Goal: Task Accomplishment & Management: Complete application form

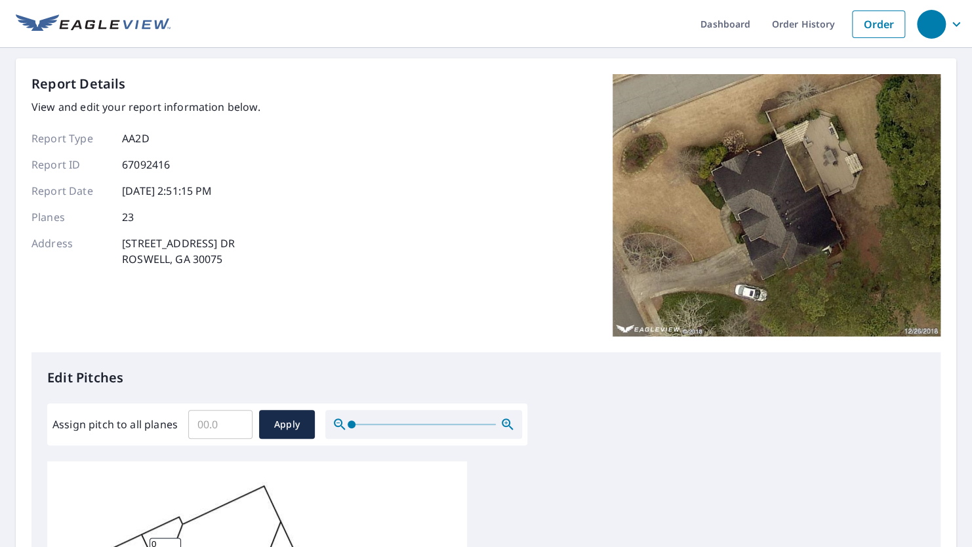
click at [208, 426] on input "Assign pitch to all planes" at bounding box center [220, 424] width 64 height 37
type input "12"
click at [470, 249] on div "Report Details View and edit your report information below. Report Type AA2D Re…" at bounding box center [485, 213] width 909 height 278
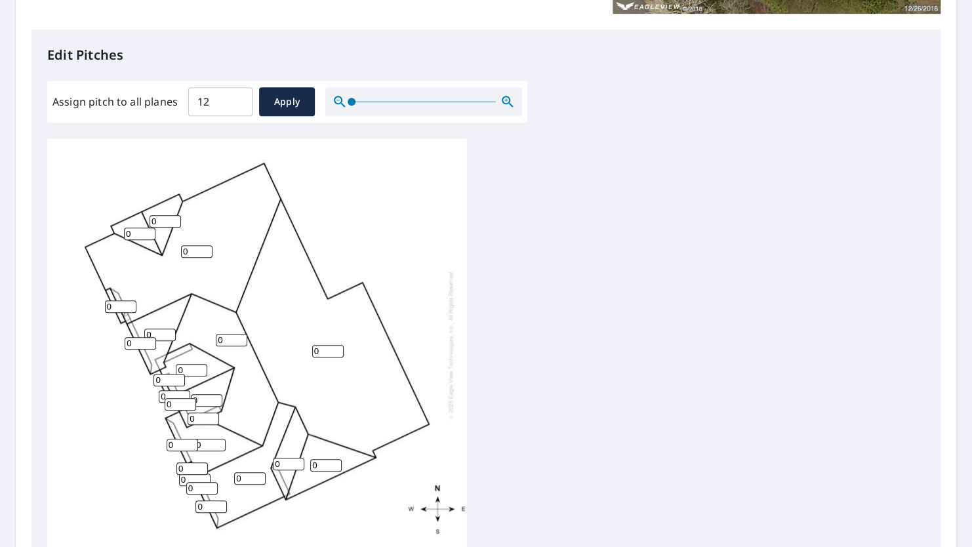
scroll to position [328, 0]
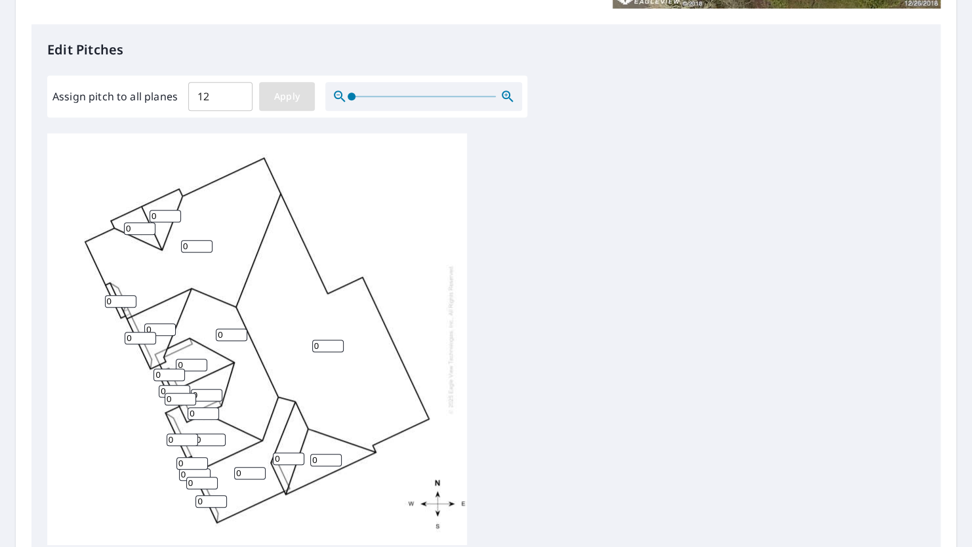
click at [281, 100] on span "Apply" at bounding box center [287, 97] width 35 height 16
type input "12"
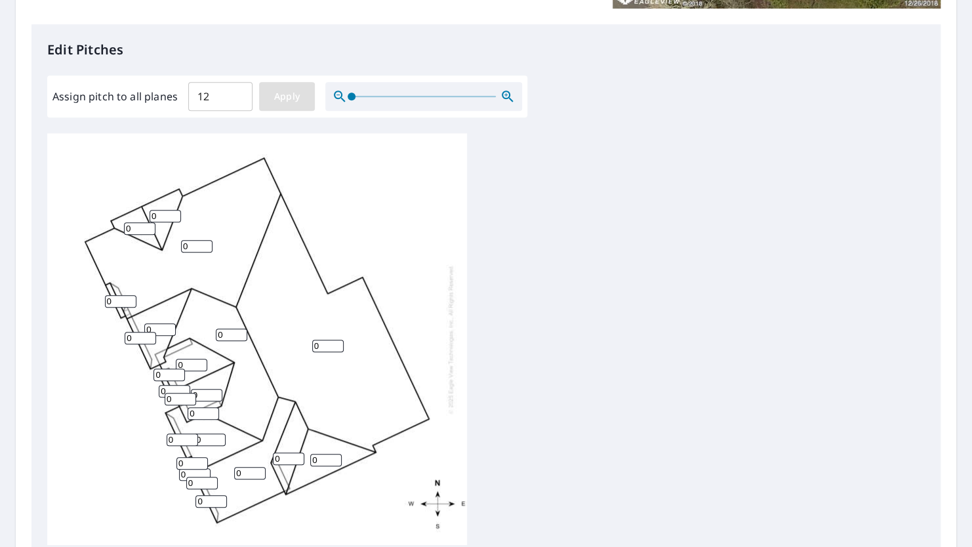
type input "12"
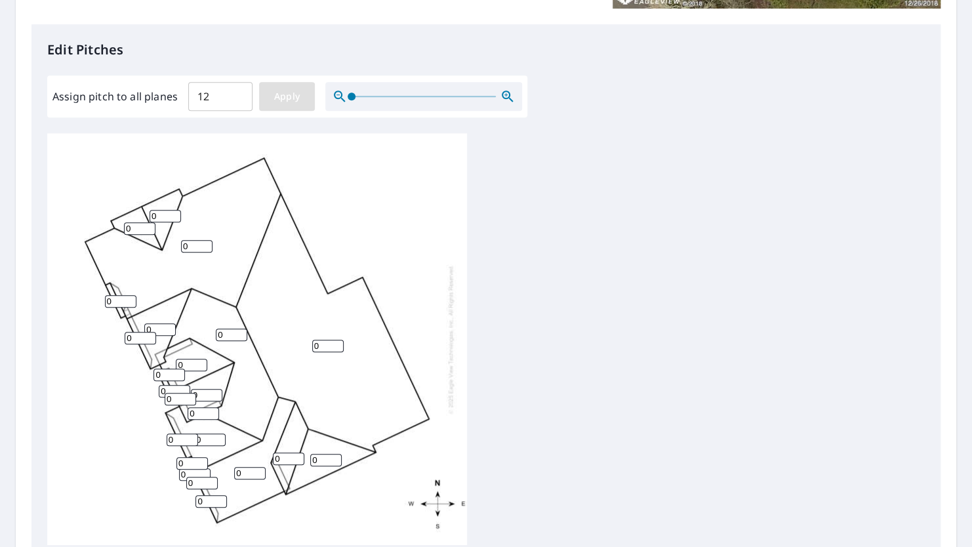
type input "12"
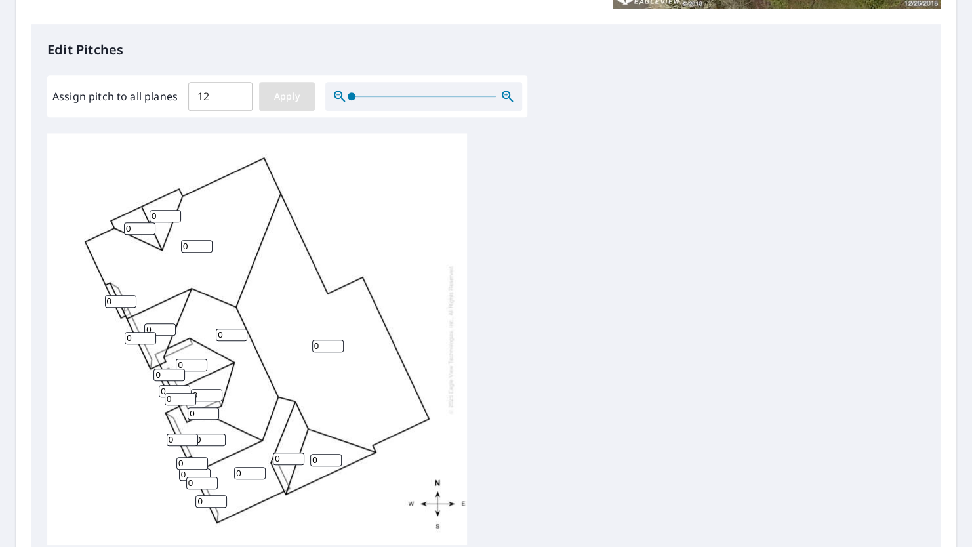
type input "12"
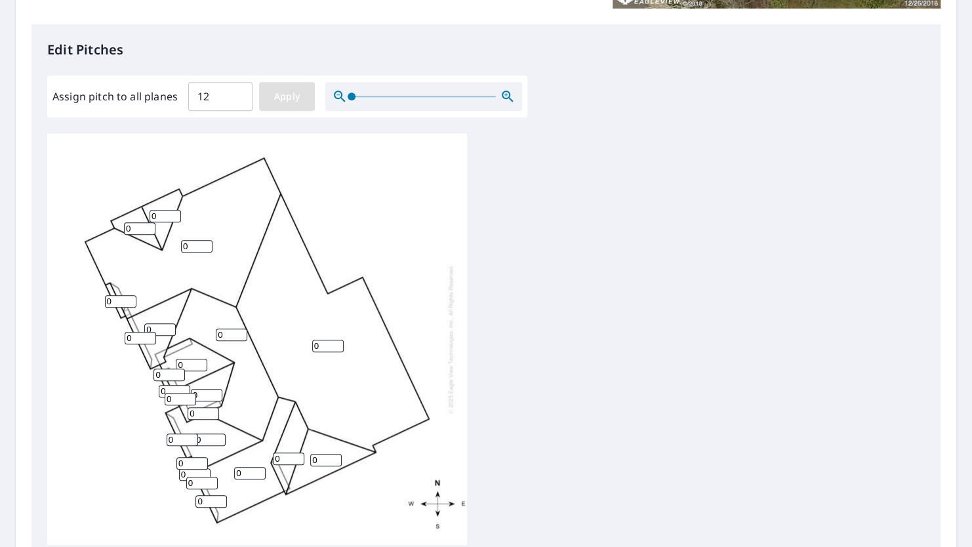
type input "12"
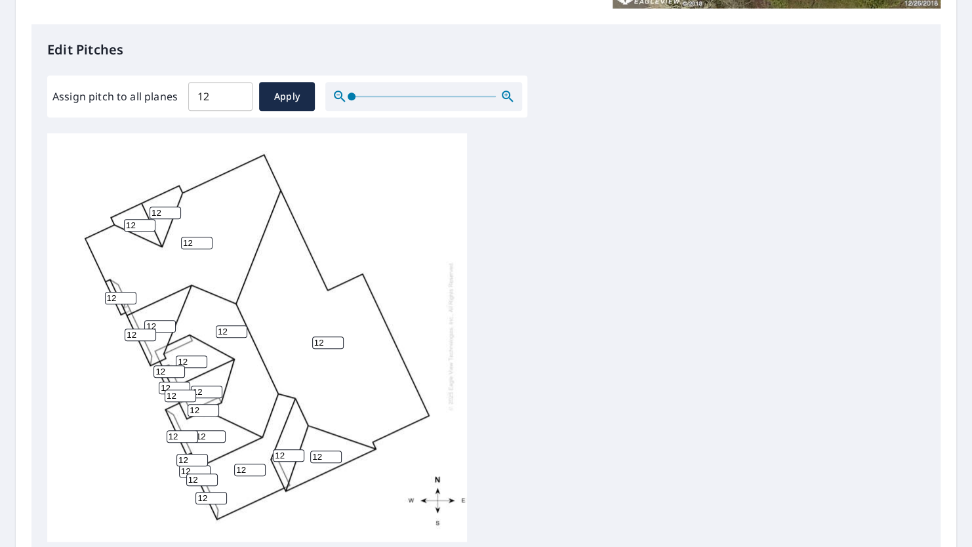
scroll to position [491, 0]
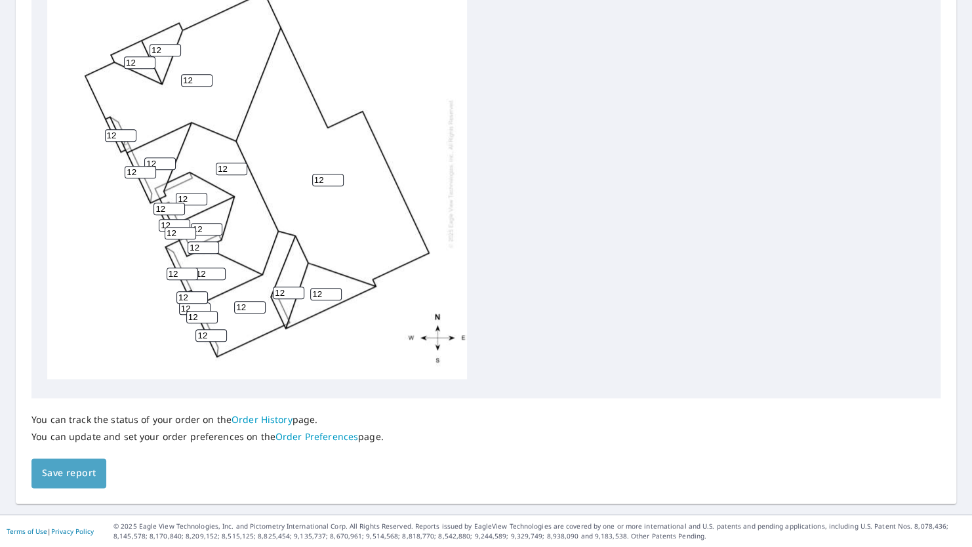
click at [85, 480] on span "Save report" at bounding box center [69, 473] width 54 height 16
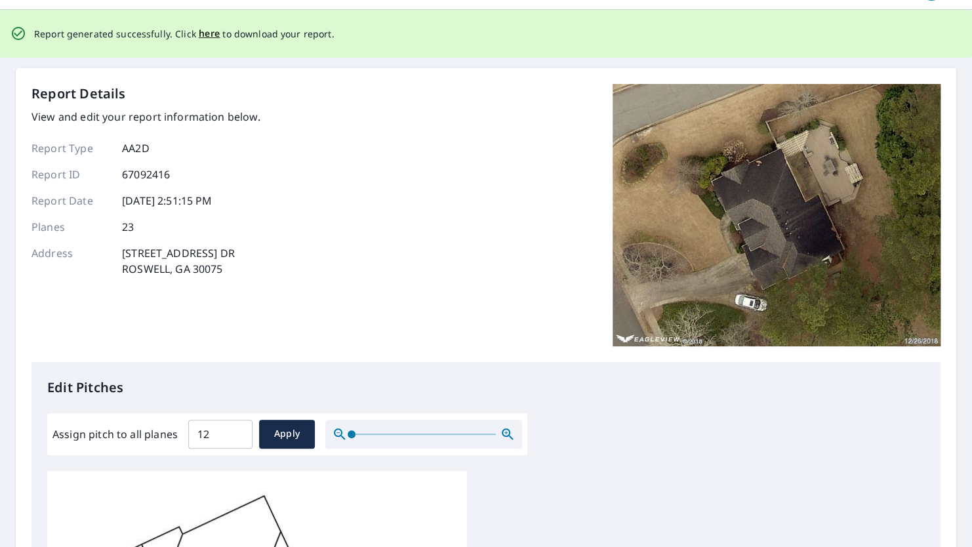
scroll to position [0, 0]
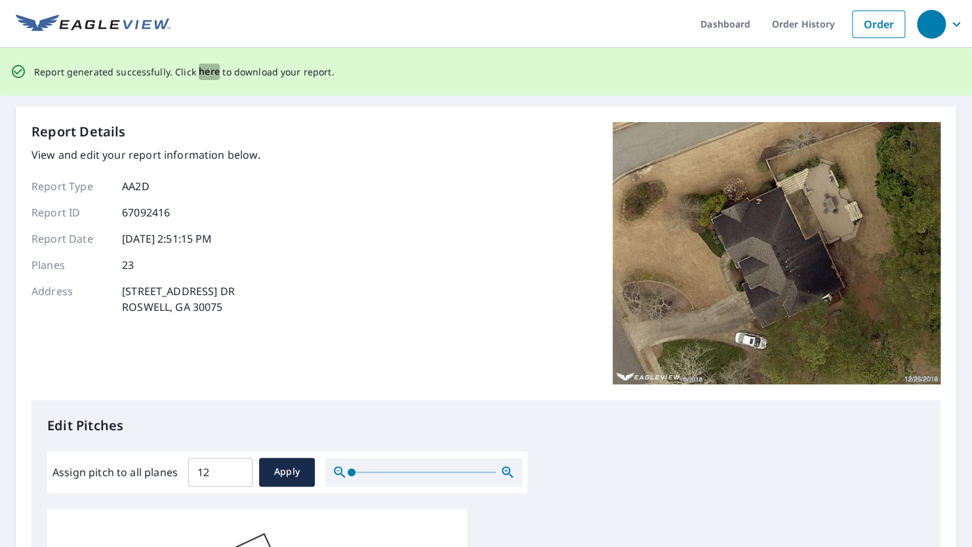
click at [206, 73] on span "here" at bounding box center [210, 72] width 22 height 16
